Goal: Find specific page/section: Find specific page/section

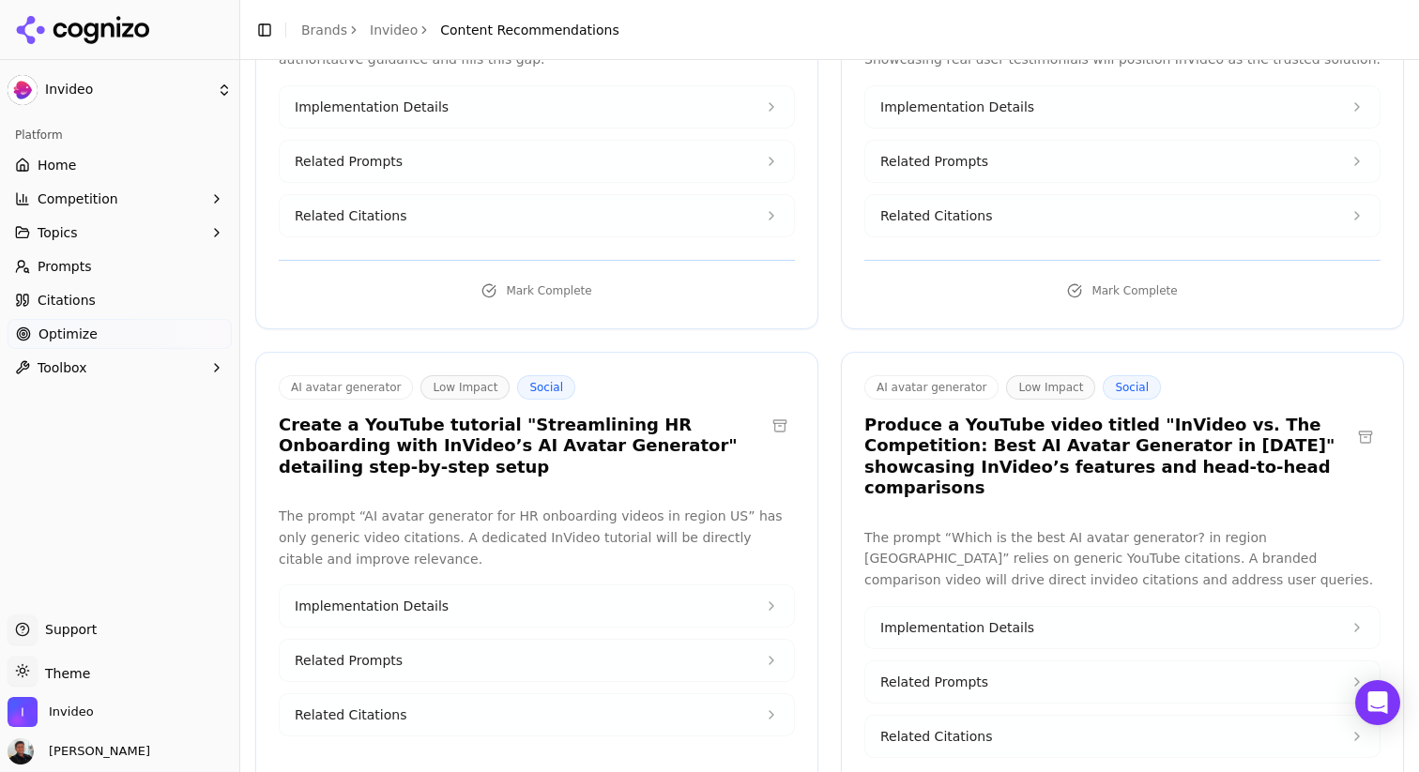
scroll to position [2510, 0]
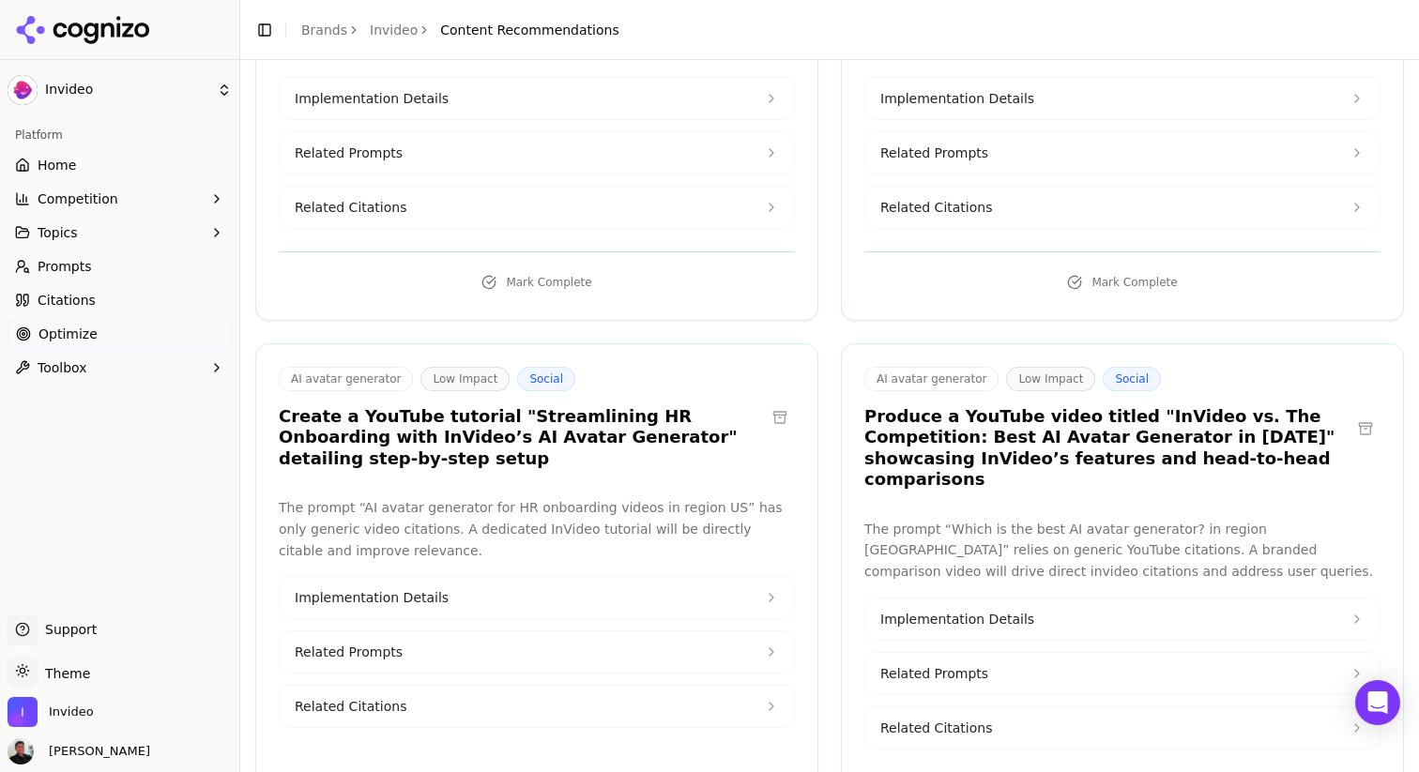
click at [492, 406] on h3 "Create a YouTube tutorial "Streamlining HR Onboarding with InVideo’s AI Avatar …" at bounding box center [522, 438] width 486 height 64
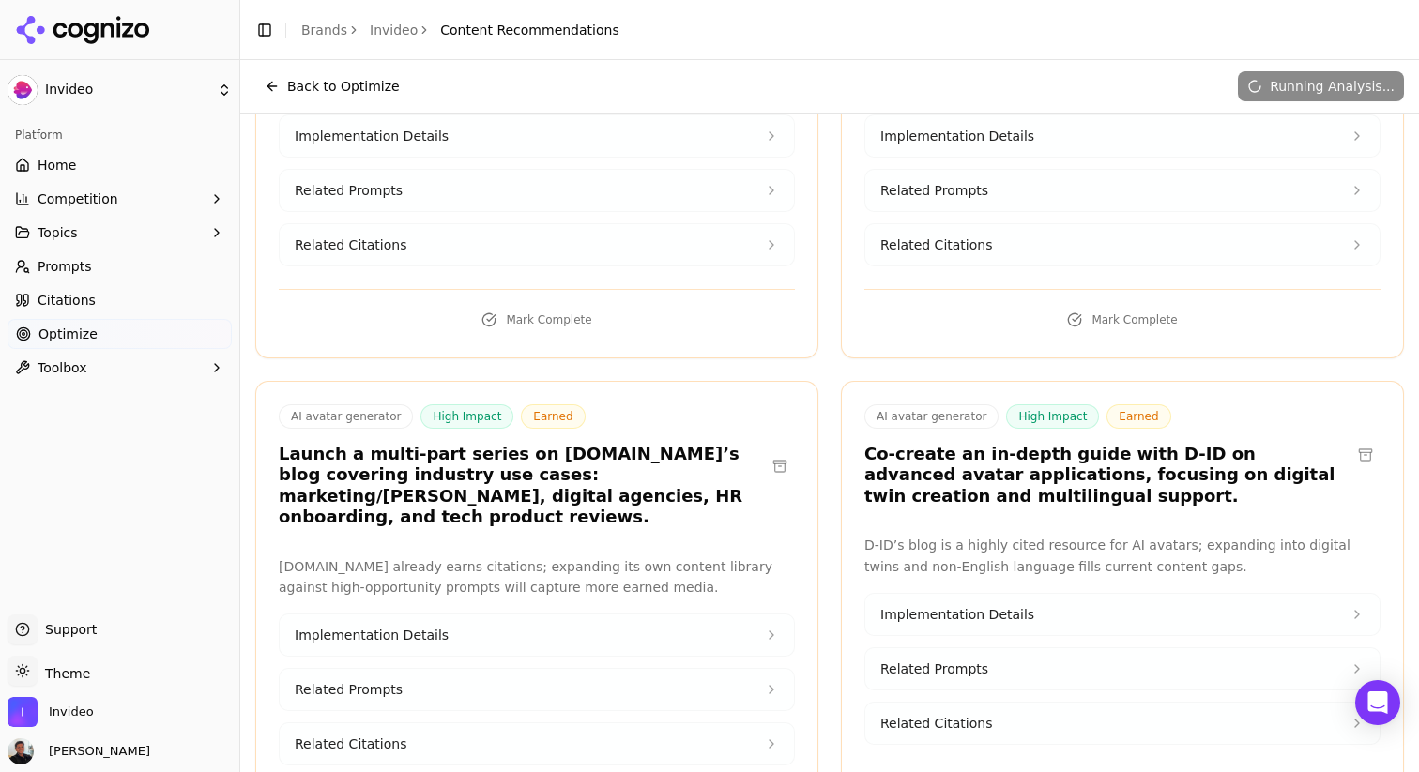
scroll to position [0, 0]
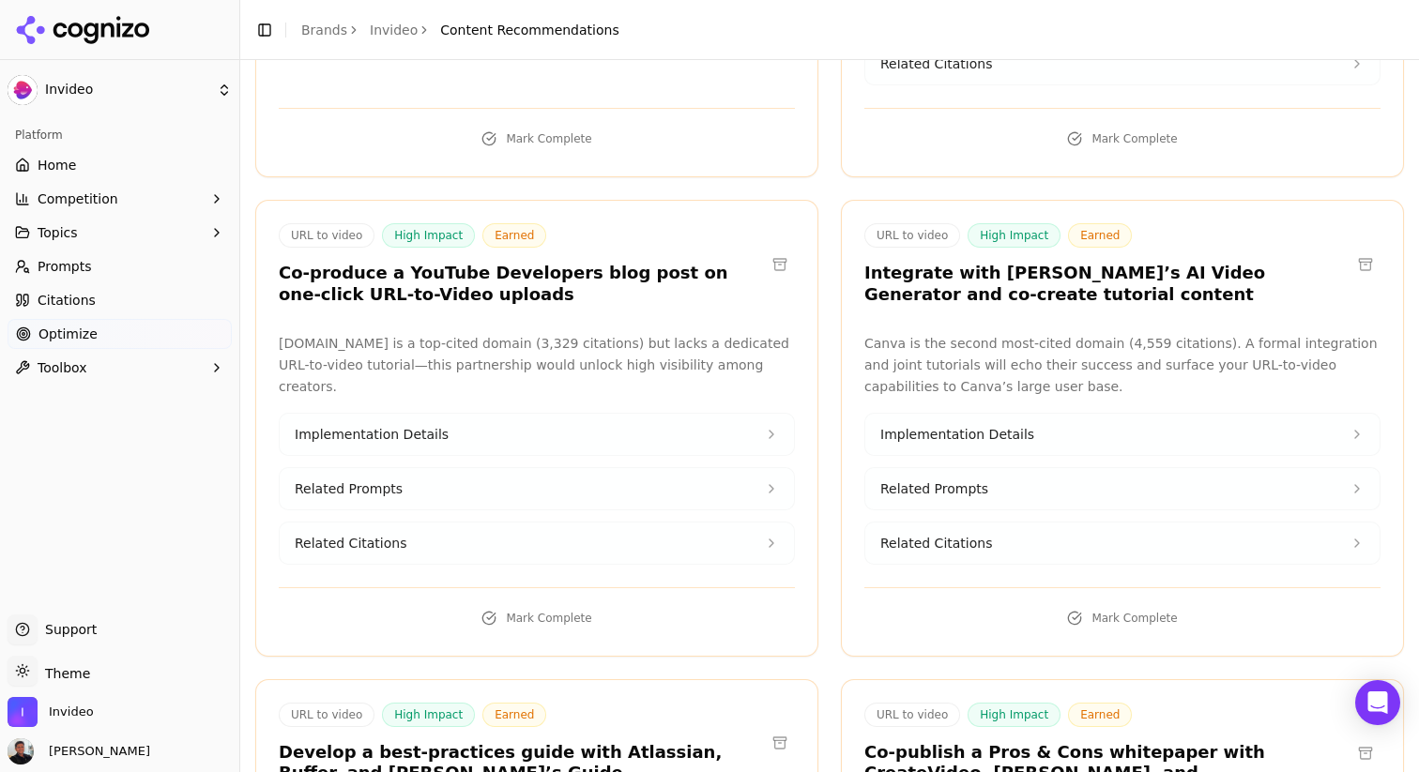
scroll to position [28420, 0]
